Goal: Information Seeking & Learning: Find specific fact

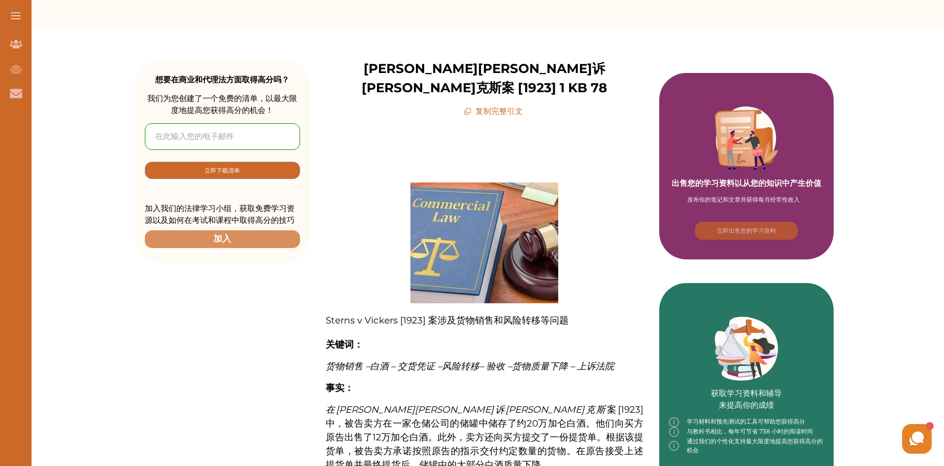
scroll to position [96, 0]
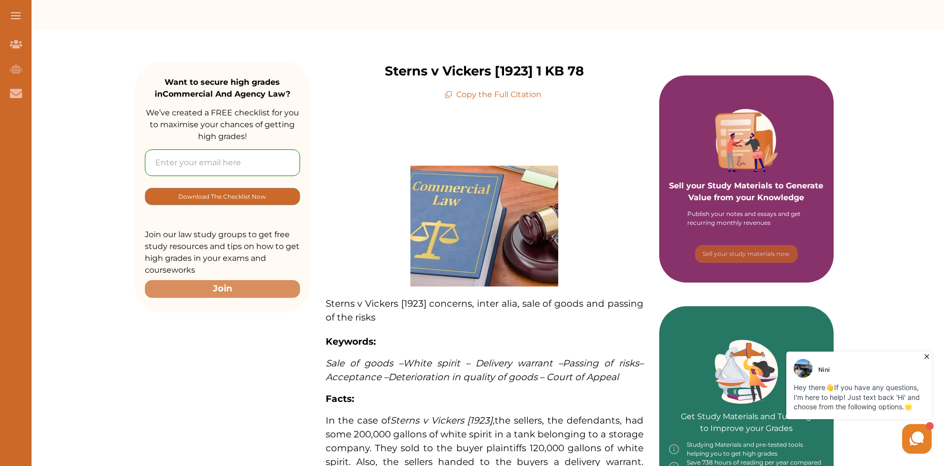
click at [385, 81] on p "Sterns v Vickers [1923] 1 KB 78" at bounding box center [484, 71] width 199 height 19
drag, startPoint x: 330, startPoint y: 78, endPoint x: 550, endPoint y: 80, distance: 219.8
click at [550, 80] on div "Sterns v Vickers [1923] 1 KB 78 Copy the Full Citation" at bounding box center [484, 81] width 349 height 39
copy p "Sterns v Vickers [1923]"
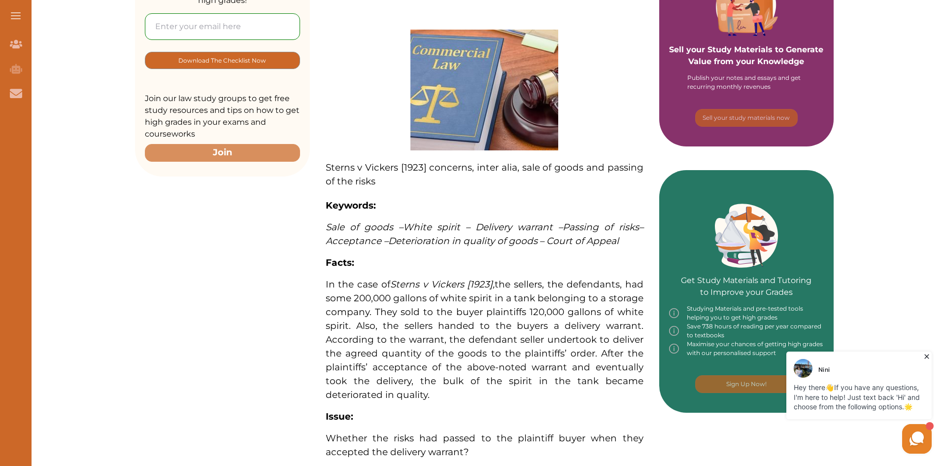
scroll to position [260, 0]
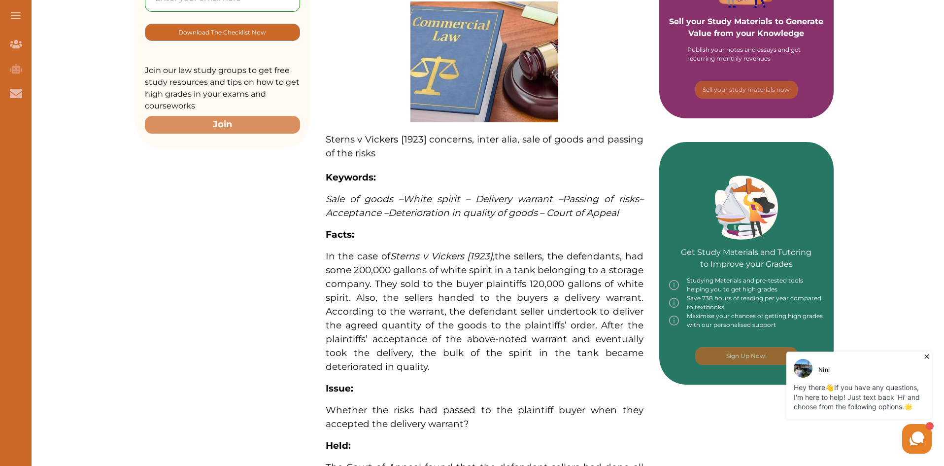
drag, startPoint x: 321, startPoint y: 246, endPoint x: 343, endPoint y: 250, distance: 23.1
click at [343, 250] on div "Sterns v Vickers [1923] concerns, inter alia, sale of goods and passing of the …" at bounding box center [484, 286] width 349 height 701
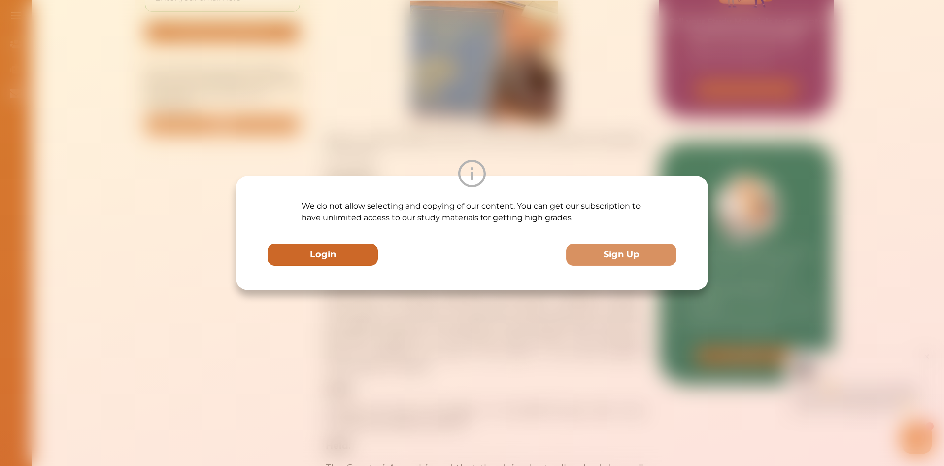
click at [325, 251] on button "Login" at bounding box center [323, 254] width 110 height 22
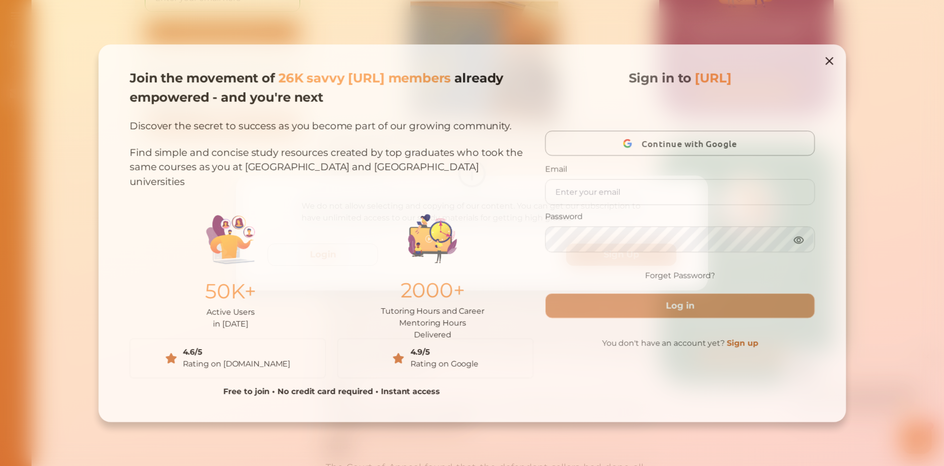
click at [832, 55] on icon at bounding box center [833, 59] width 8 height 8
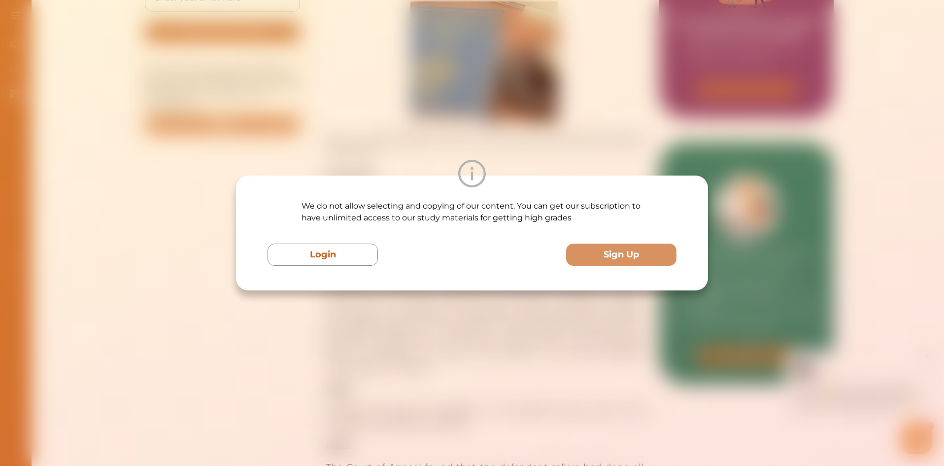
click at [698, 157] on div "We do not allow selecting and copying of our content. You can get our subscript…" at bounding box center [472, 233] width 944 height 466
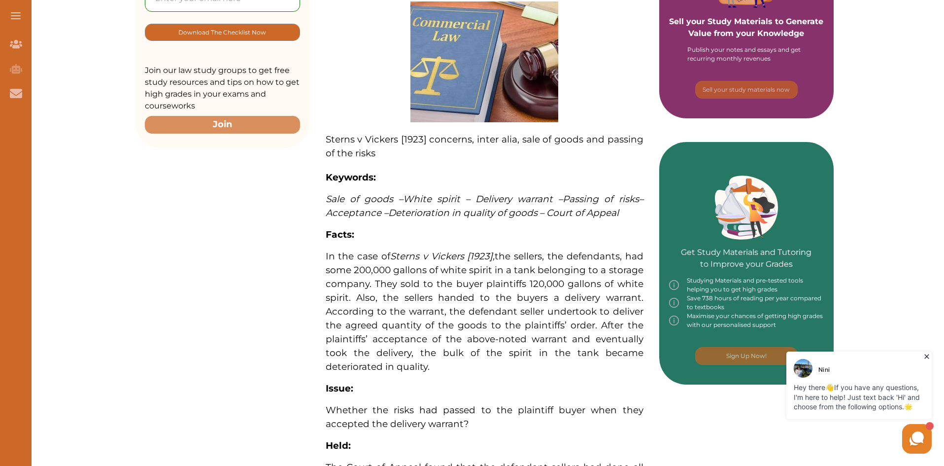
drag, startPoint x: 319, startPoint y: 250, endPoint x: 437, endPoint y: 297, distance: 127.0
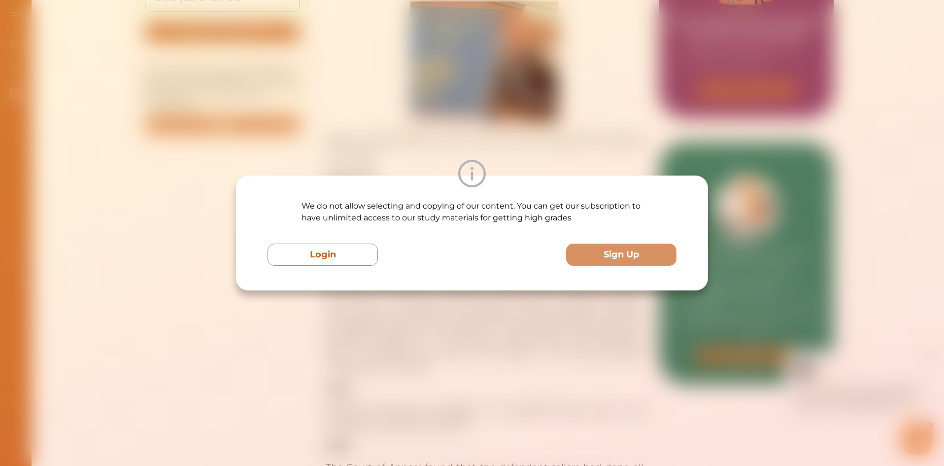
drag, startPoint x: 437, startPoint y: 297, endPoint x: 748, endPoint y: 96, distance: 369.6
click at [748, 96] on div "We do not allow selecting and copying of our content. You can get our subscript…" at bounding box center [472, 233] width 944 height 466
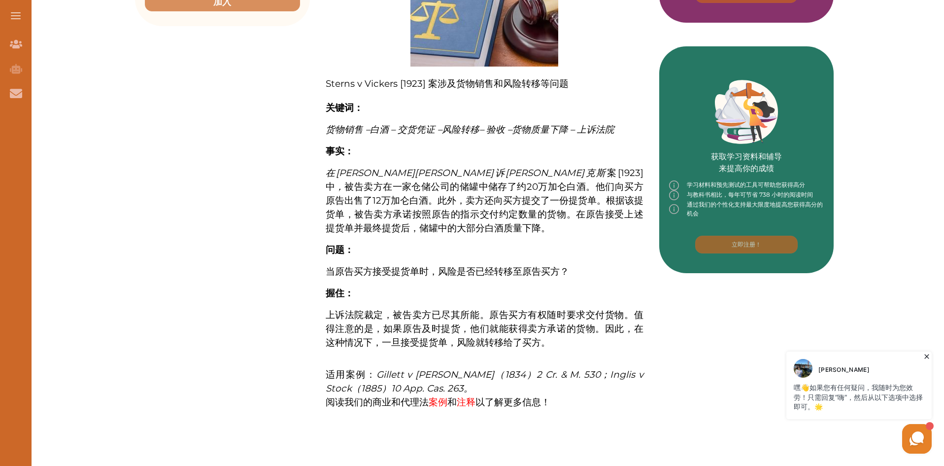
scroll to position [394, 0]
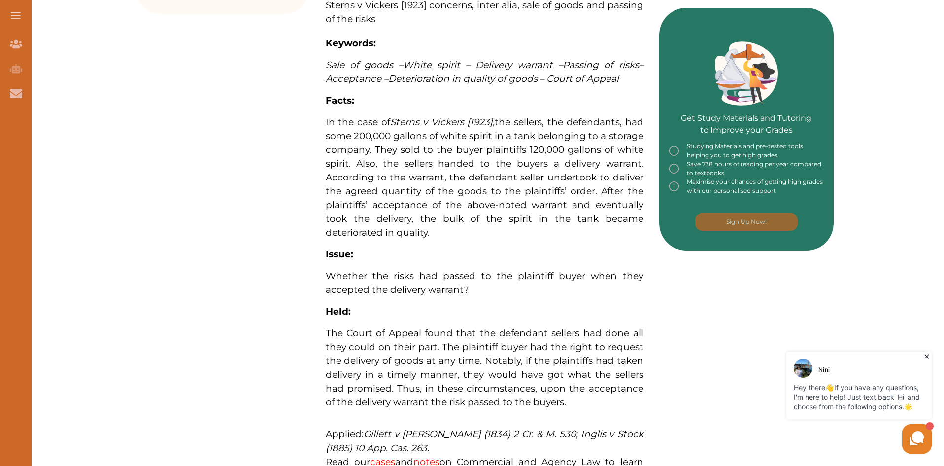
click at [439, 176] on span "In the case of Sterns v Vickers [1923] , the sellers, the defendants, had some …" at bounding box center [485, 177] width 318 height 122
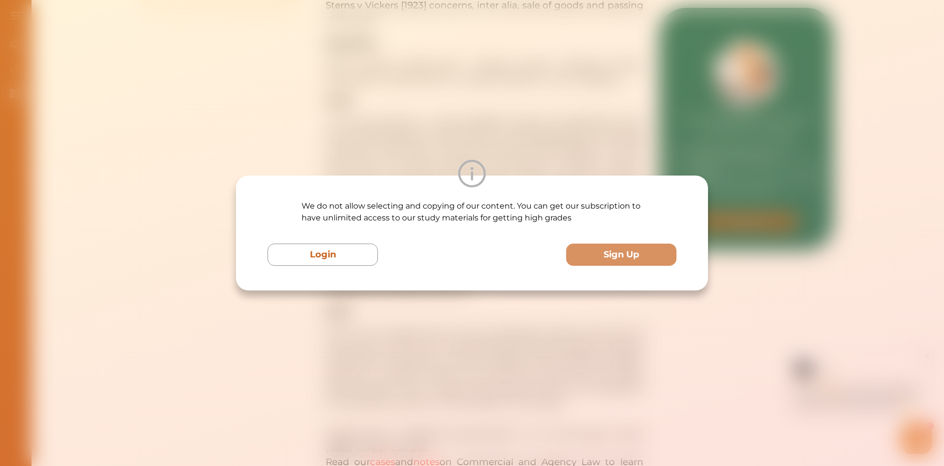
click at [670, 150] on div "We do not allow selecting and copying of our content. You can get our subscript…" at bounding box center [472, 233] width 944 height 466
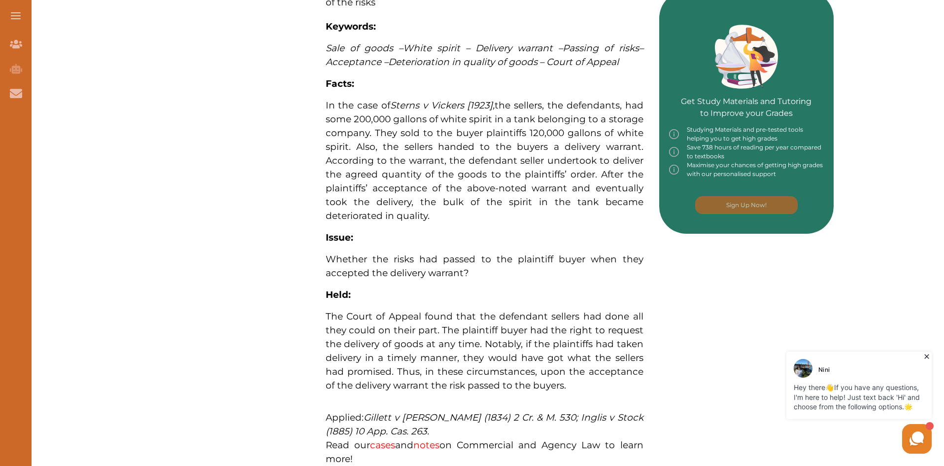
scroll to position [427, 0]
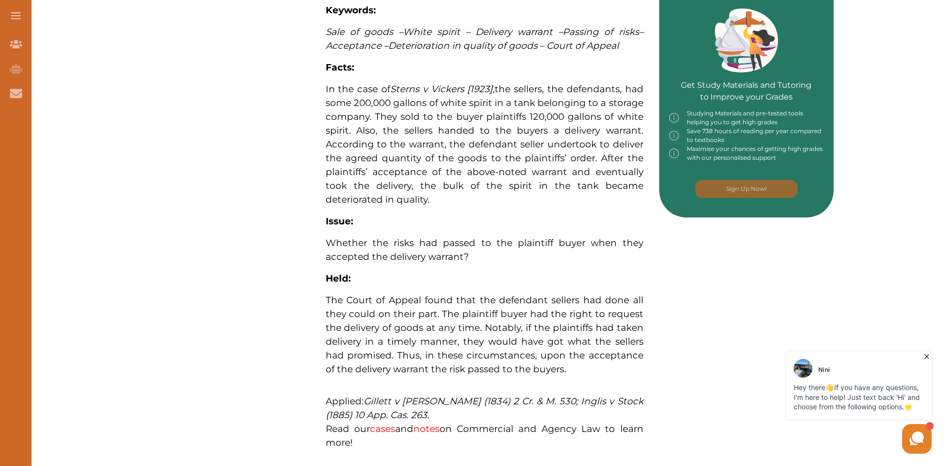
click at [310, 288] on div "Sterns v Vickers [1923] concerns, inter alia, sale of goods and passing of the …" at bounding box center [484, 119] width 349 height 701
drag, startPoint x: 319, startPoint y: 291, endPoint x: 399, endPoint y: 307, distance: 80.9
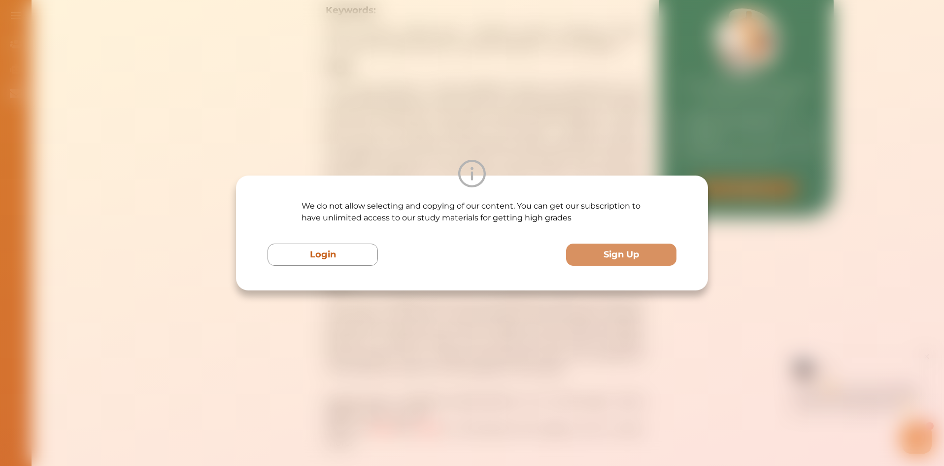
drag, startPoint x: 399, startPoint y: 307, endPoint x: 667, endPoint y: 143, distance: 314.3
click at [667, 143] on div "We do not allow selecting and copying of our content. You can get our subscript…" at bounding box center [472, 233] width 944 height 466
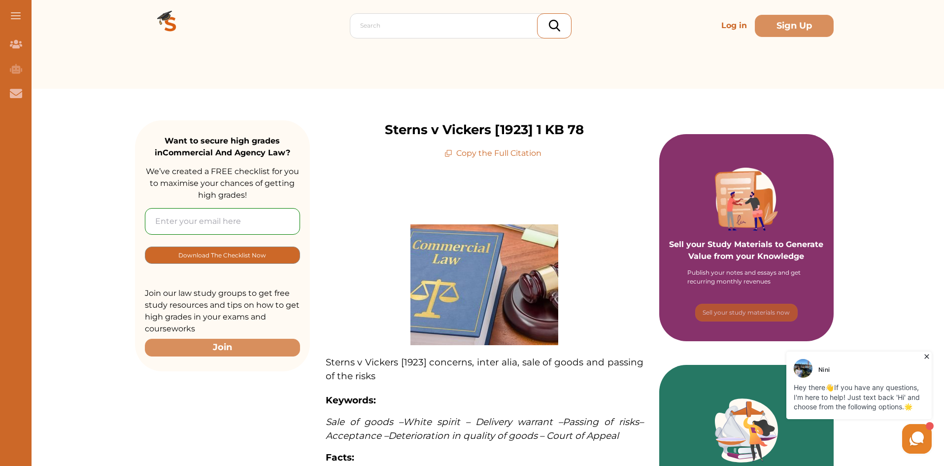
scroll to position [0, 0]
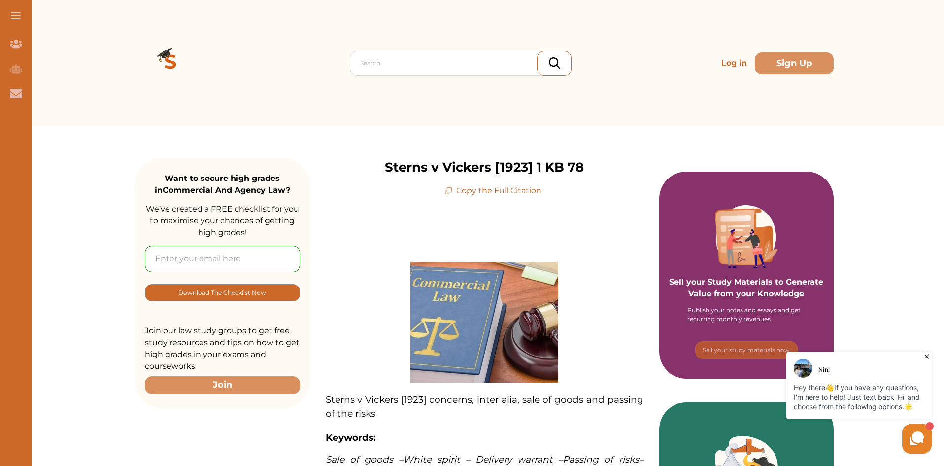
click at [511, 197] on p "Copy the Full Citation" at bounding box center [493, 191] width 97 height 12
click at [527, 197] on p "Copy the Full Citation" at bounding box center [493, 191] width 97 height 12
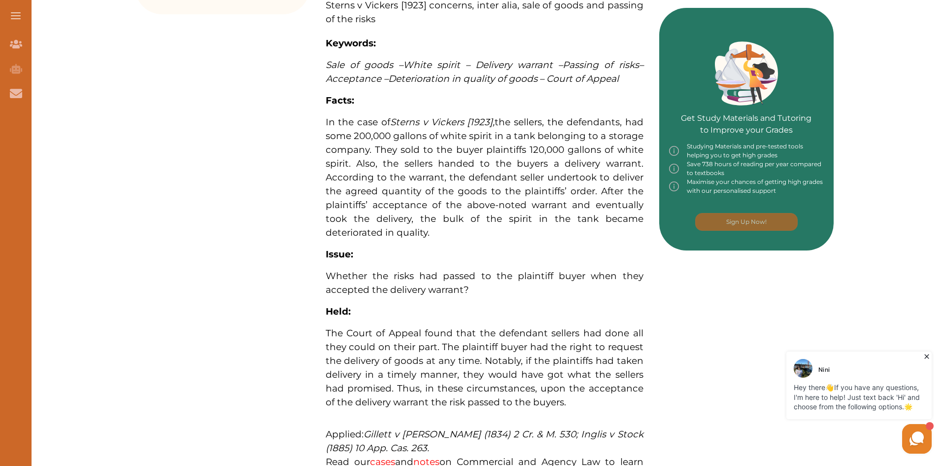
scroll to position [335, 0]
